Goal: Task Accomplishment & Management: Manage account settings

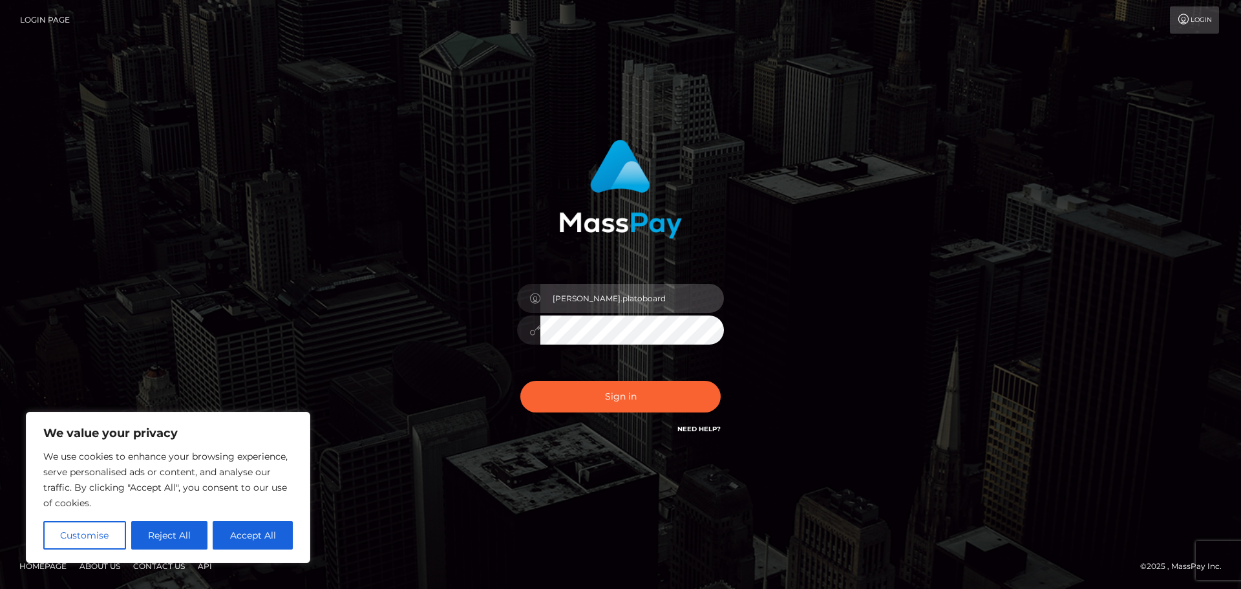
click at [634, 301] on input "[PERSON_NAME].platoboard" at bounding box center [632, 298] width 184 height 29
type input "shawn.dwc"
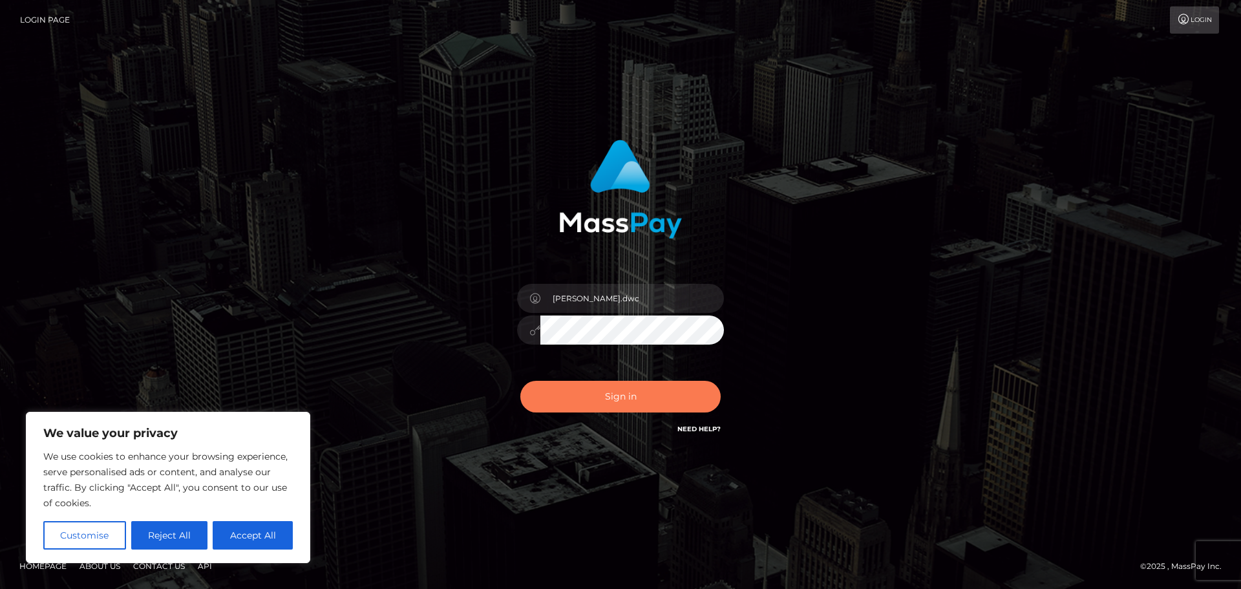
click at [630, 390] on button "Sign in" at bounding box center [620, 397] width 200 height 32
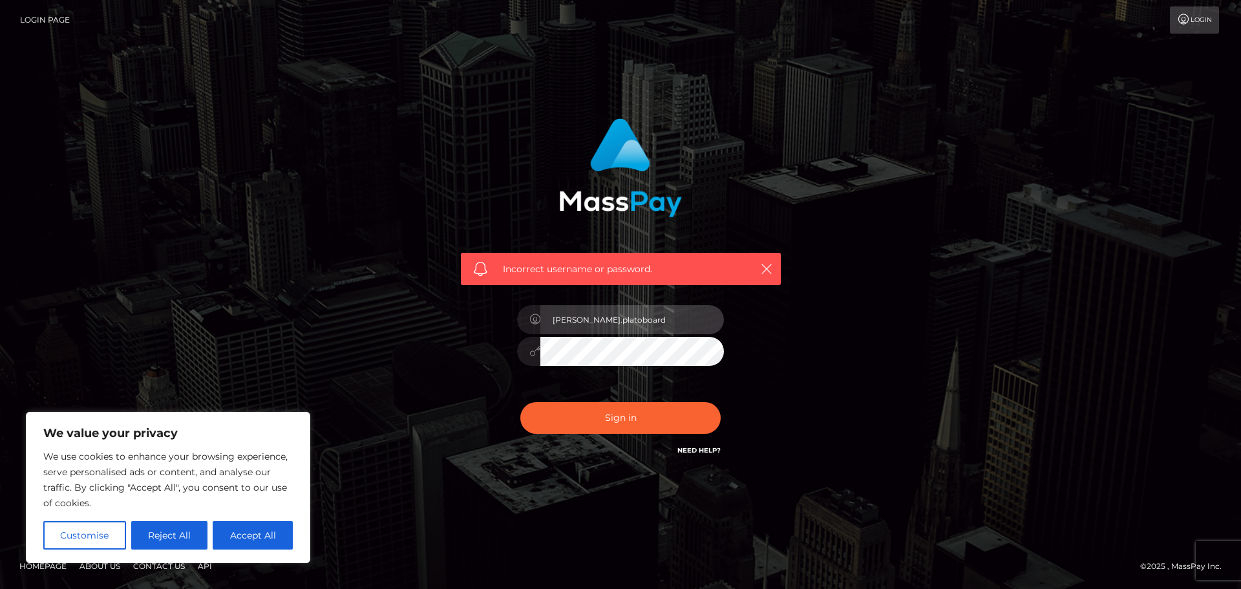
click at [629, 328] on input "[PERSON_NAME].platoboard" at bounding box center [632, 319] width 184 height 29
type input "shawn.dwc"
click at [270, 538] on button "Accept All" at bounding box center [253, 535] width 80 height 28
checkbox input "true"
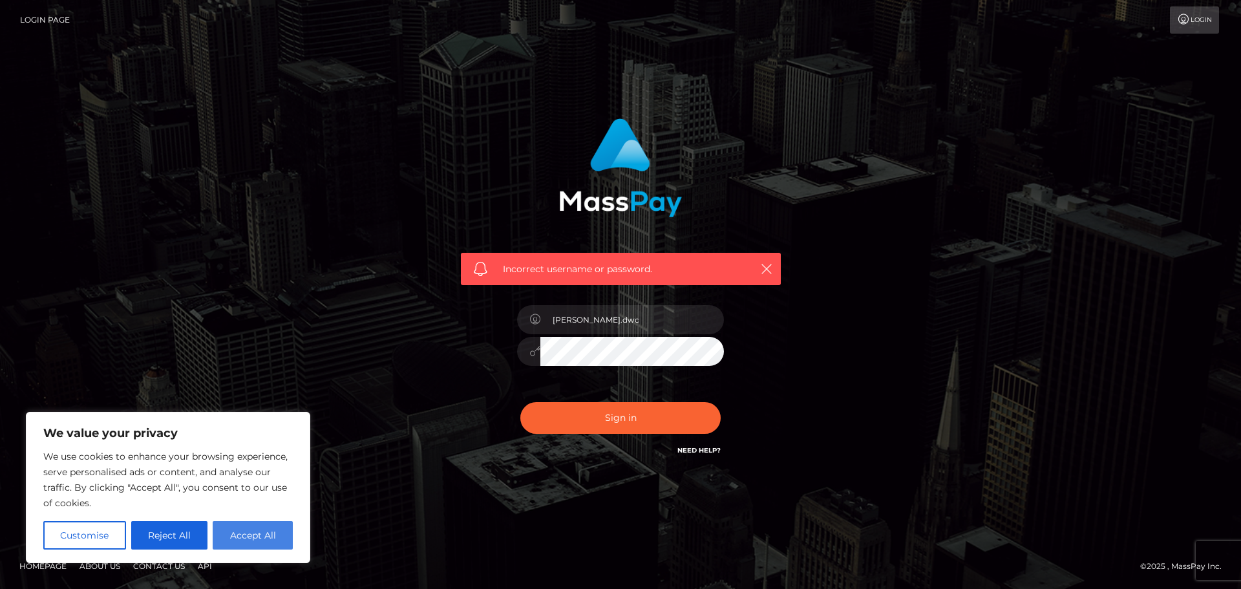
checkbox input "true"
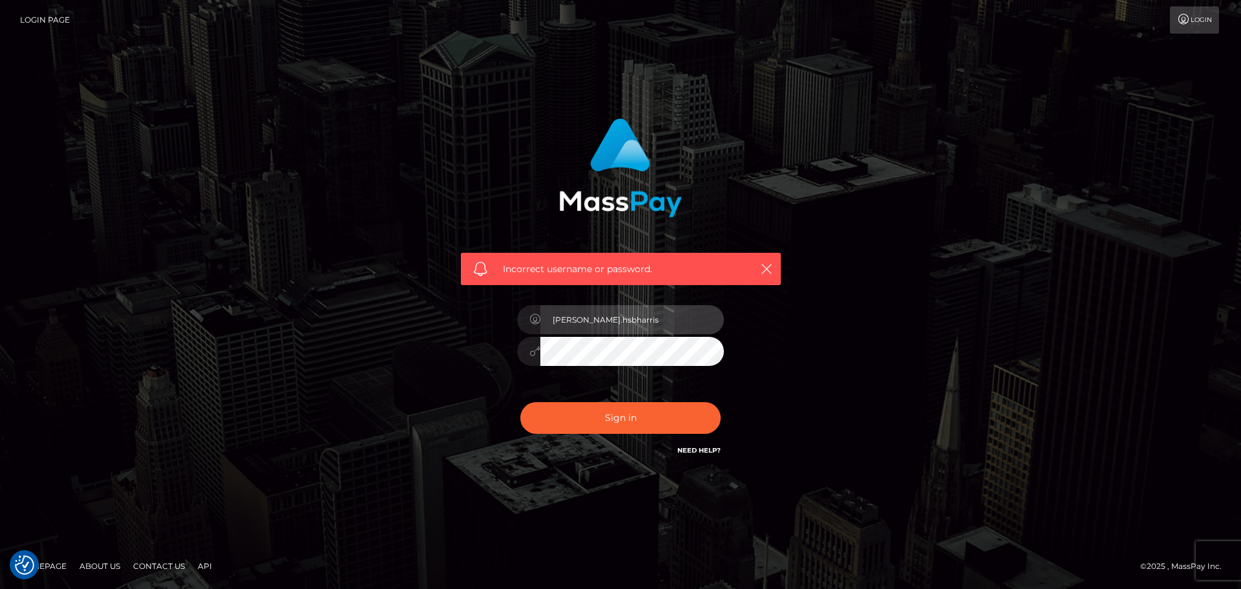
click at [647, 322] on input "shawn.hsbharris" at bounding box center [632, 319] width 184 height 29
type input "shawn.dwc"
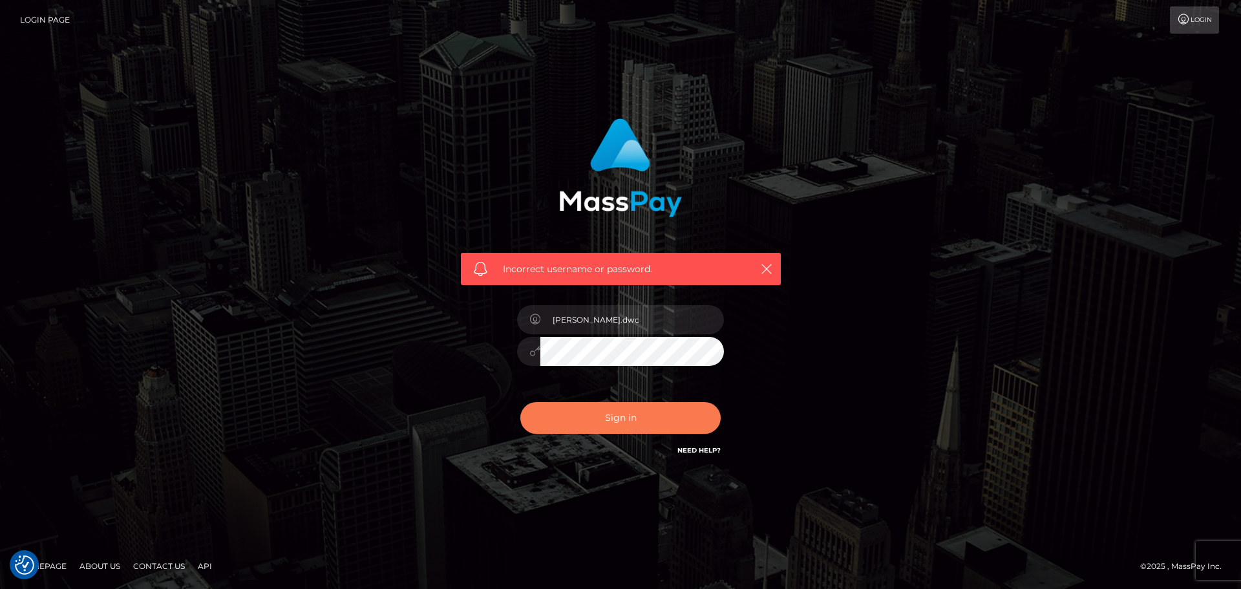
click at [639, 418] on button "Sign in" at bounding box center [620, 418] width 200 height 32
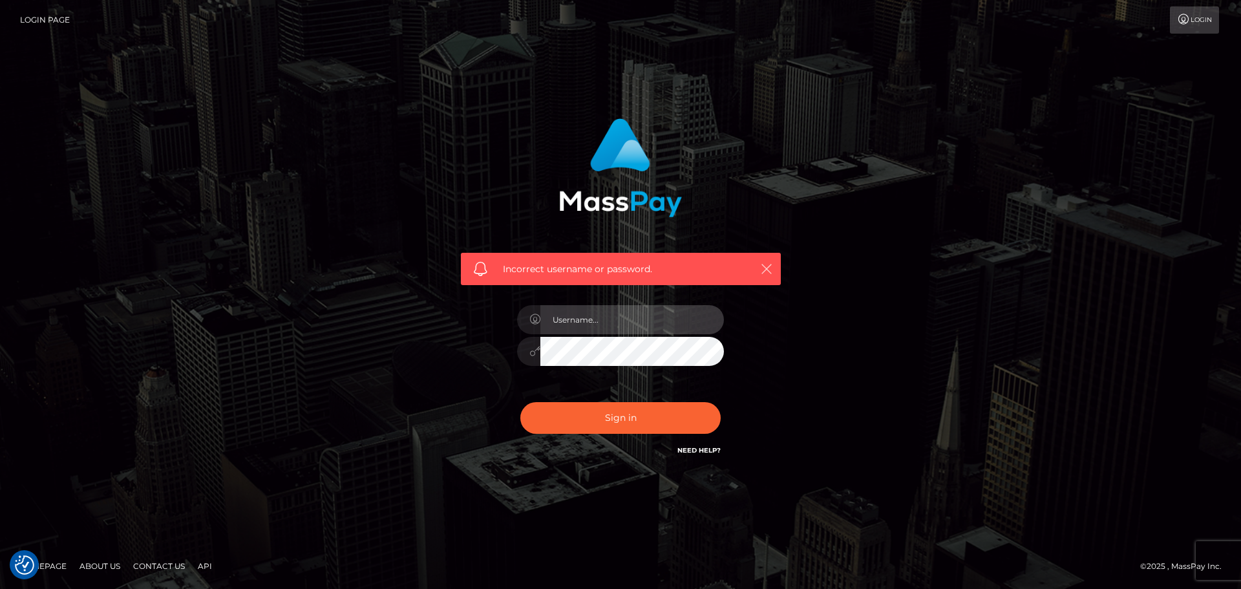
type input "[PERSON_NAME].platoboard"
click at [767, 262] on icon "button" at bounding box center [766, 268] width 13 height 13
click at [767, 280] on div "Incorrect username or password." at bounding box center [621, 269] width 320 height 32
click at [1188, 22] on icon at bounding box center [1184, 19] width 14 height 10
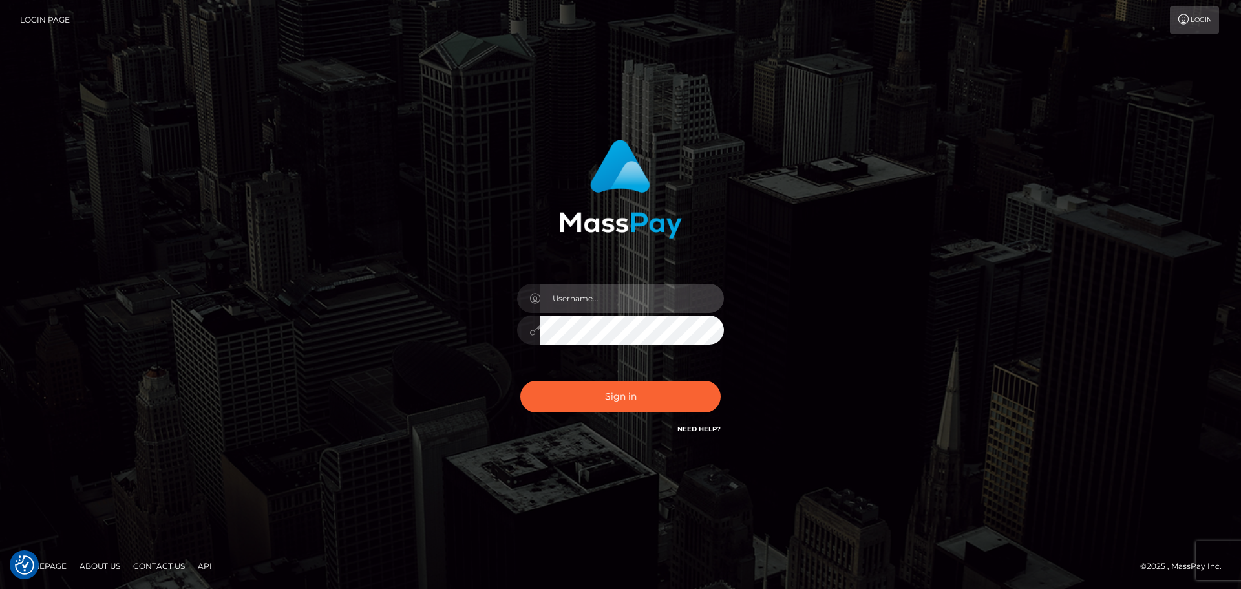
type input "[PERSON_NAME].platoboard"
click at [639, 281] on div "[PERSON_NAME].platoboard" at bounding box center [620, 323] width 226 height 99
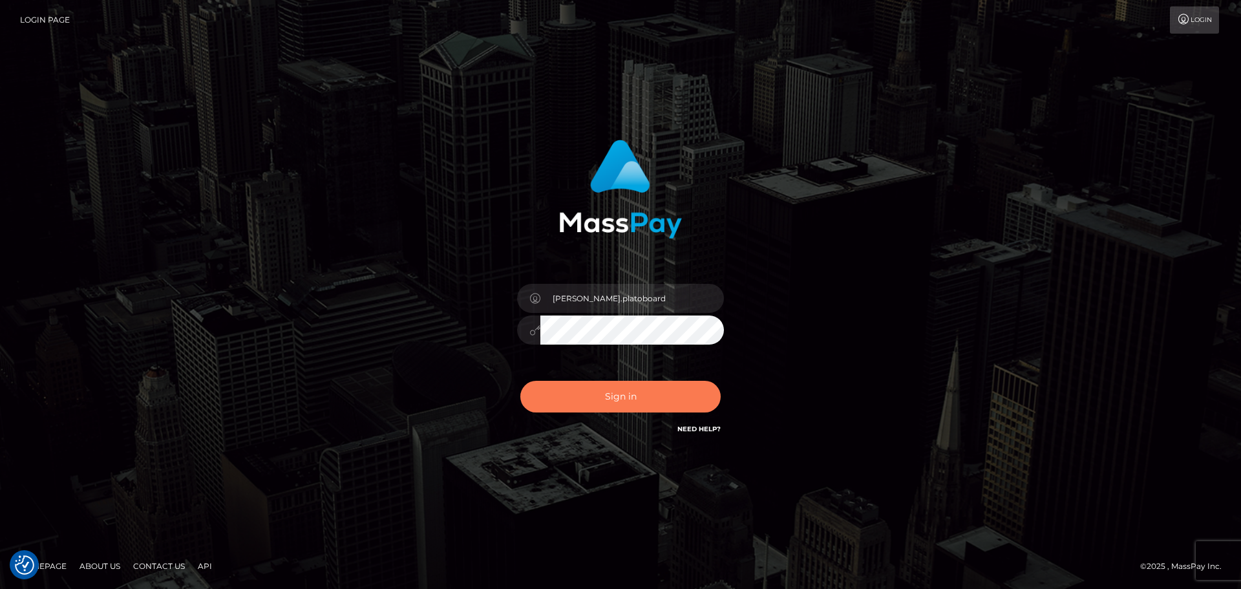
click at [626, 408] on button "Sign in" at bounding box center [620, 397] width 200 height 32
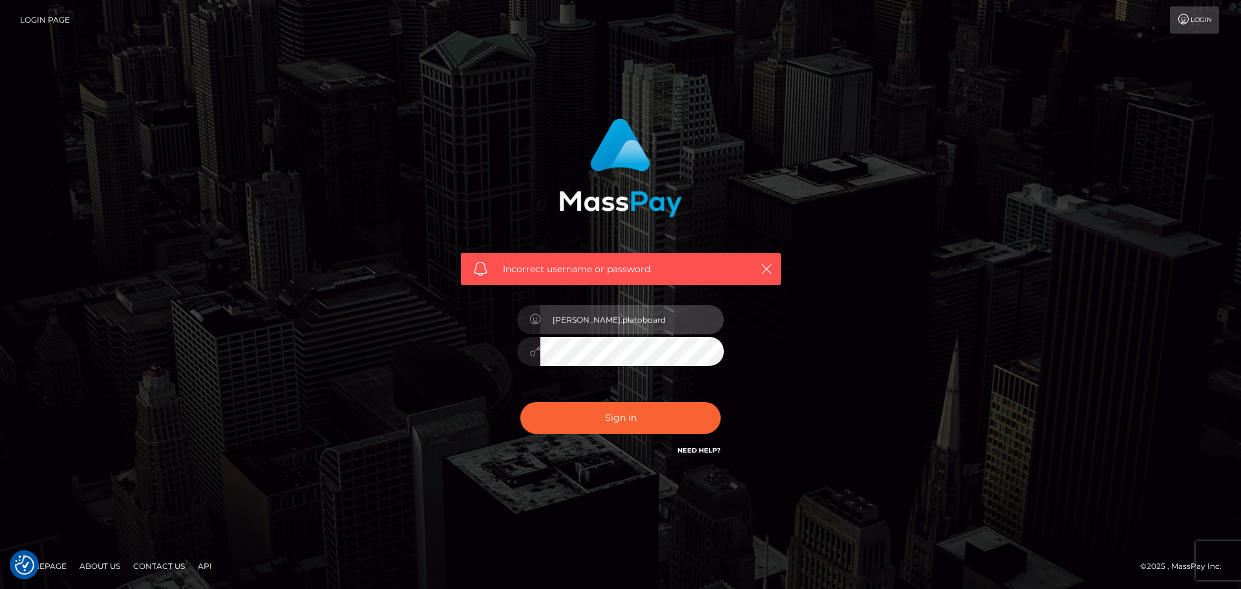
click at [651, 324] on input "[PERSON_NAME].platoboard" at bounding box center [632, 319] width 184 height 29
type input "shawn.dwc"
click at [699, 452] on link "Need Help?" at bounding box center [698, 450] width 43 height 8
click at [693, 449] on link "Need Help?" at bounding box center [698, 450] width 43 height 8
click at [337, 346] on div "Incorrect username or password. shawn.dwc" at bounding box center [620, 295] width 737 height 372
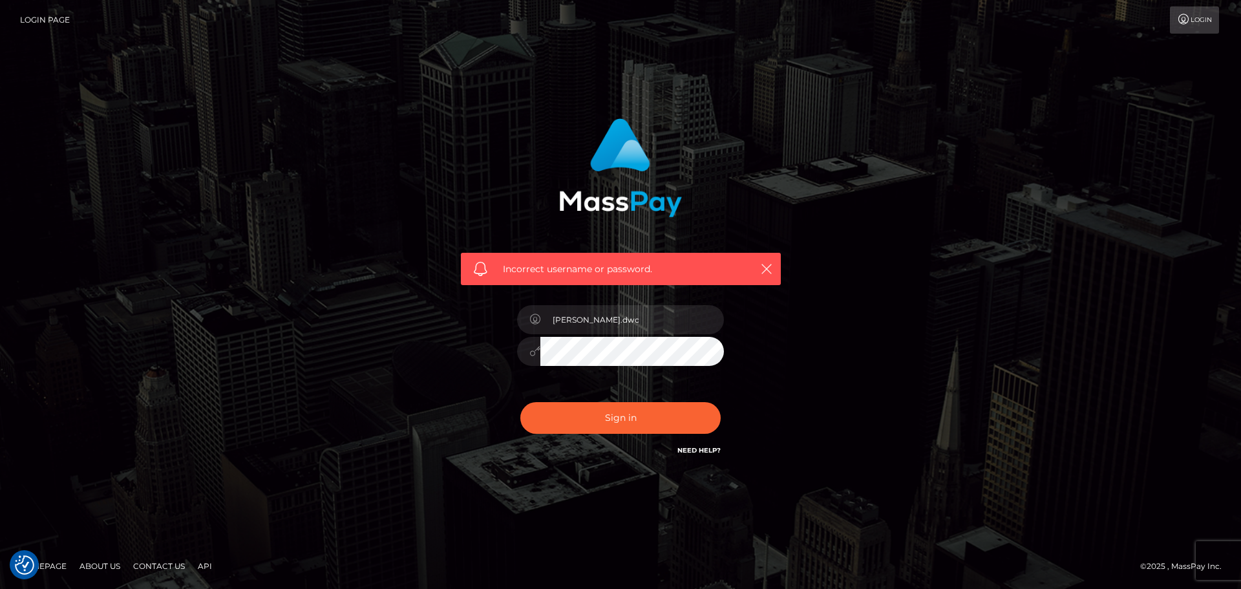
click at [714, 447] on link "Need Help?" at bounding box center [698, 450] width 43 height 8
click at [205, 567] on link "API" at bounding box center [205, 566] width 25 height 20
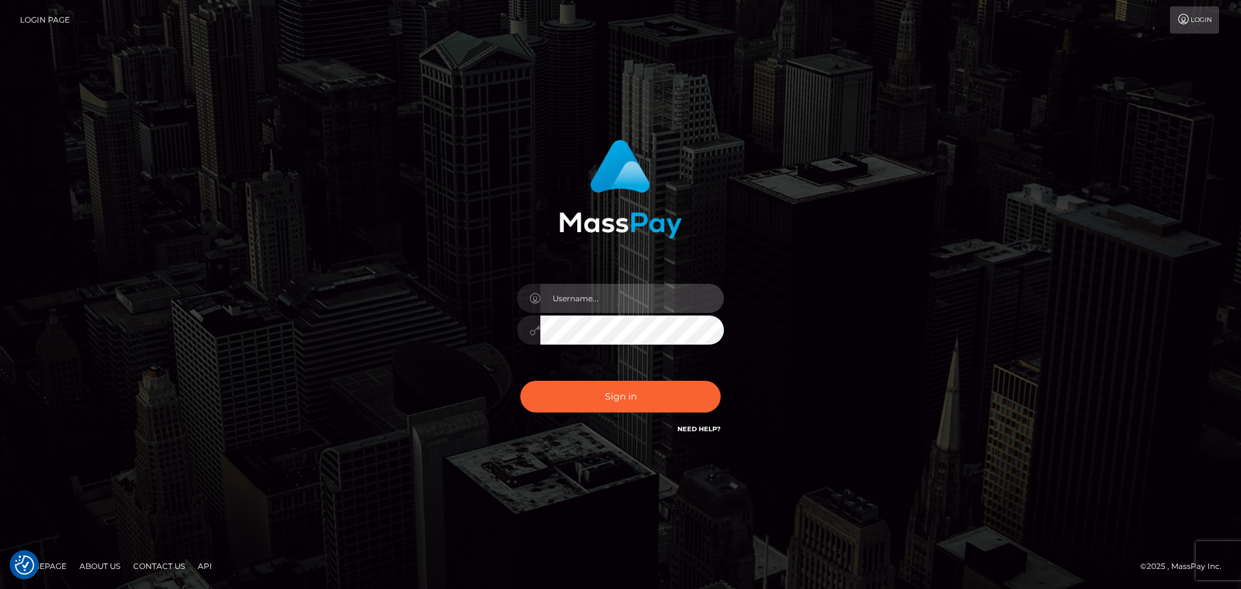
type input "[PERSON_NAME].platoboard"
click at [695, 431] on link "Need Help?" at bounding box center [698, 429] width 43 height 8
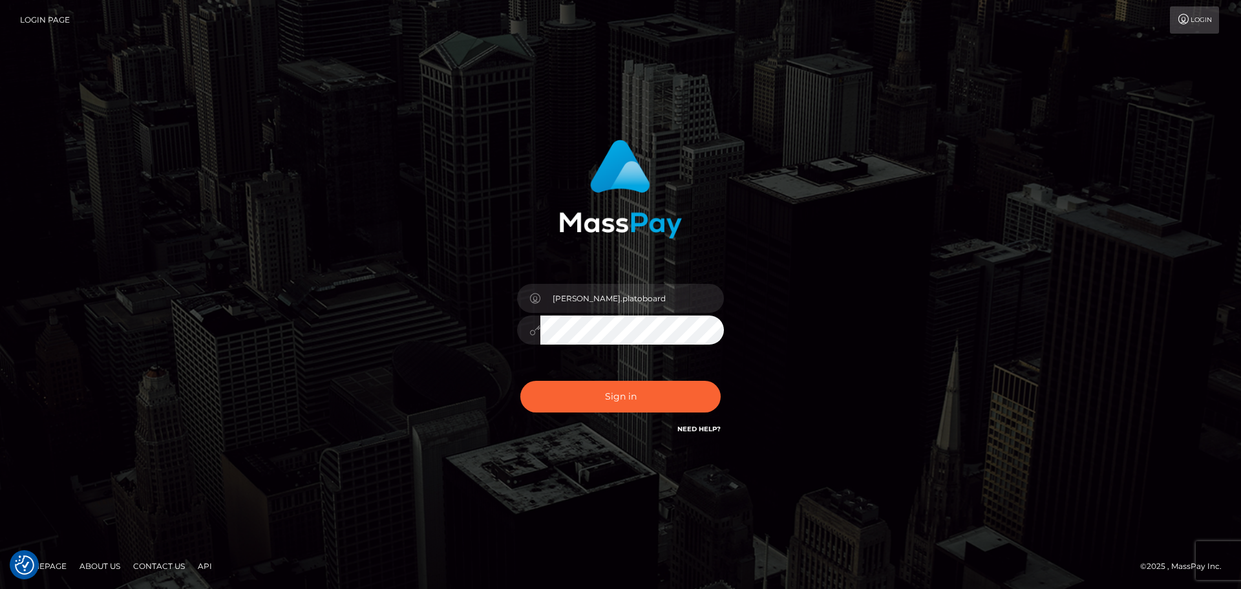
click at [695, 431] on link "Need Help?" at bounding box center [698, 429] width 43 height 8
click at [1172, 568] on div "© 2025 , MassPay Inc." at bounding box center [1185, 566] width 91 height 14
click at [699, 427] on link "Need Help?" at bounding box center [698, 429] width 43 height 8
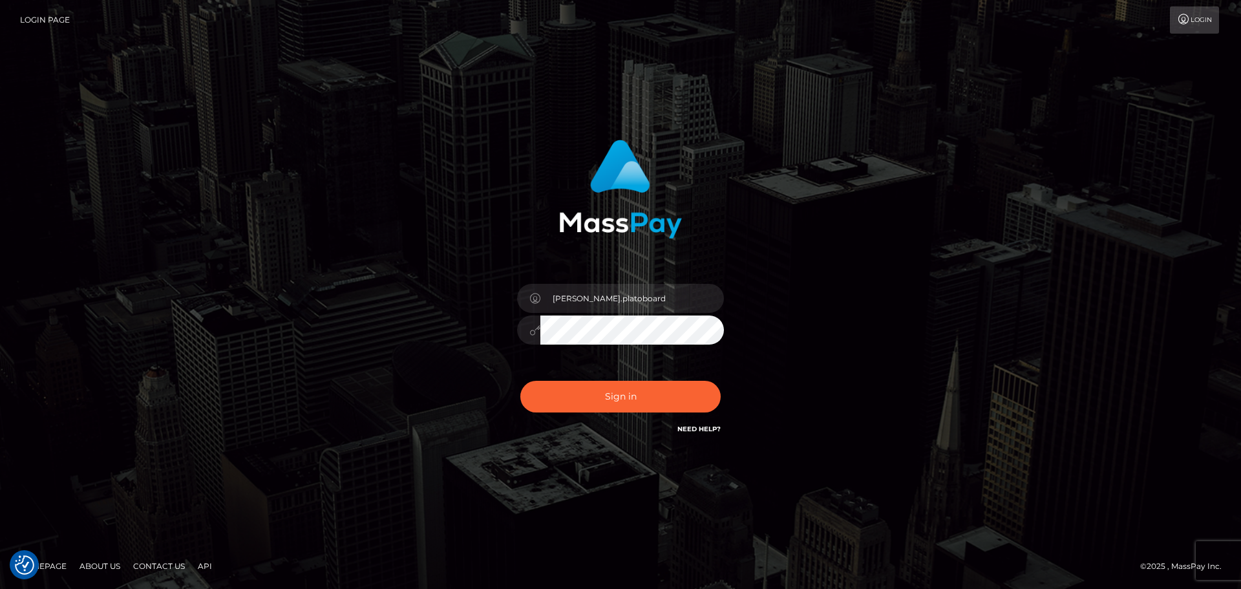
click at [698, 427] on link "Need Help?" at bounding box center [698, 429] width 43 height 8
click at [171, 566] on link "Contact Us" at bounding box center [159, 566] width 62 height 20
click at [173, 566] on link "Contact Us" at bounding box center [159, 566] width 62 height 20
click at [88, 563] on link "About Us" at bounding box center [99, 566] width 51 height 20
click at [713, 424] on h6 "Need Help?" at bounding box center [698, 428] width 43 height 11
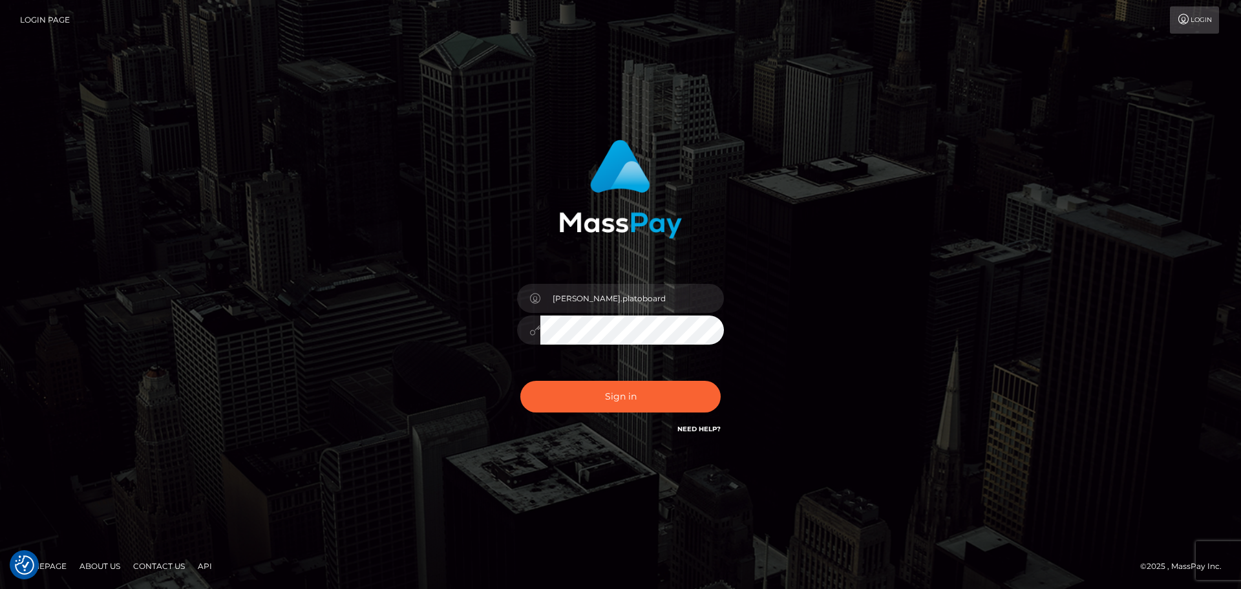
click at [712, 425] on link "Need Help?" at bounding box center [698, 429] width 43 height 8
click at [167, 562] on link "Contact Us" at bounding box center [159, 566] width 62 height 20
click at [148, 567] on link "Contact Us" at bounding box center [159, 566] width 62 height 20
click at [103, 558] on link "About Us" at bounding box center [99, 566] width 51 height 20
